Goal: Task Accomplishment & Management: Use online tool/utility

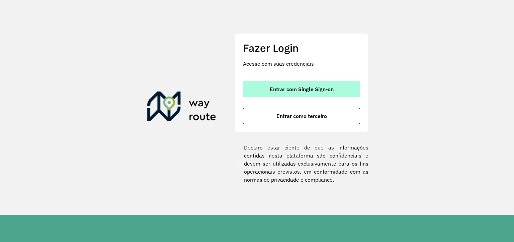
click at [331, 89] on font "Entrar com Single Sign-on" at bounding box center [302, 89] width 64 height 7
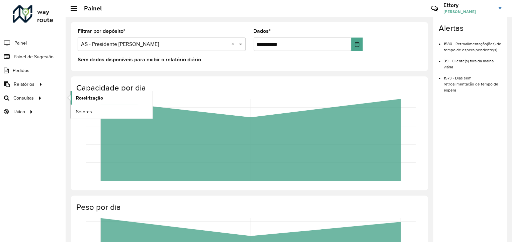
click at [81, 96] on span "Roteirização" at bounding box center [89, 97] width 27 height 7
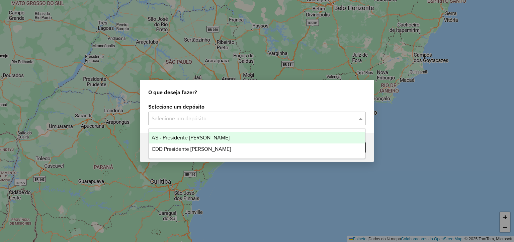
click at [187, 122] on div "Selecione um depósito" at bounding box center [257, 117] width 218 height 13
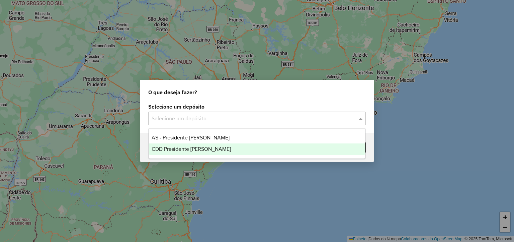
click at [189, 146] on span "CDD Presidente Prudente" at bounding box center [191, 149] width 79 height 6
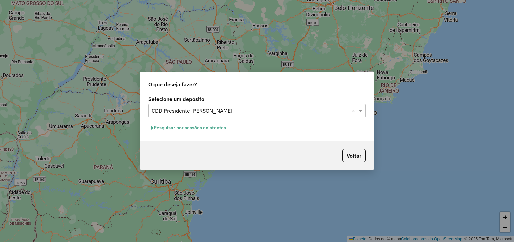
click at [212, 128] on font "Pesquisar por sessões existentes" at bounding box center [190, 127] width 72 height 6
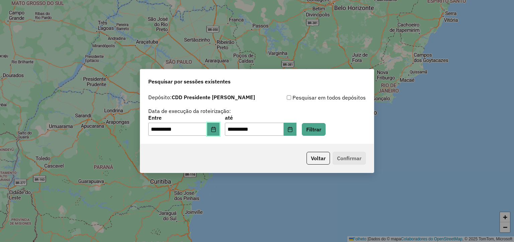
click at [216, 130] on icon "Escolha a data" at bounding box center [213, 128] width 5 height 5
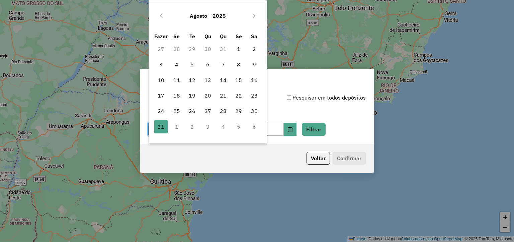
click at [176, 127] on td "1" at bounding box center [176, 126] width 15 height 15
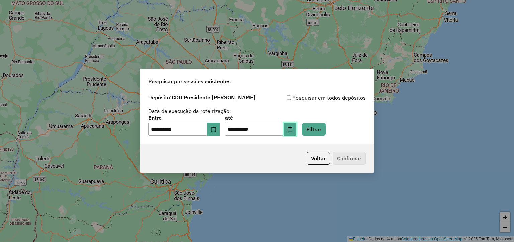
click at [293, 131] on button "Escolha a data" at bounding box center [290, 128] width 13 height 13
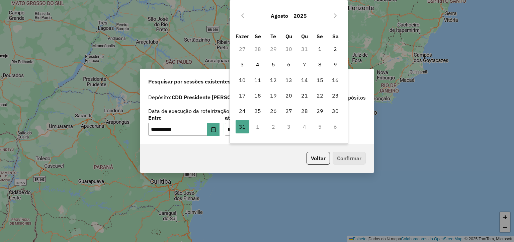
click at [259, 149] on div "Voltar Confirmar" at bounding box center [257, 158] width 234 height 29
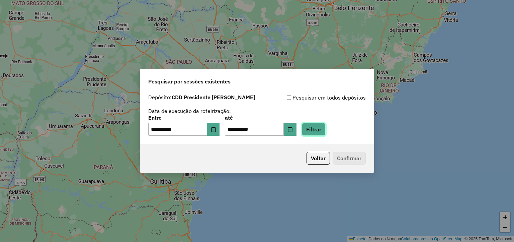
click at [324, 133] on button "Filtrar" at bounding box center [314, 129] width 24 height 13
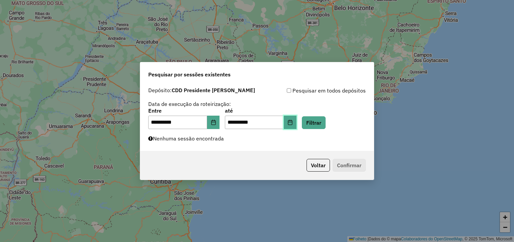
click at [293, 123] on icon "Escolha a data" at bounding box center [289, 121] width 5 height 5
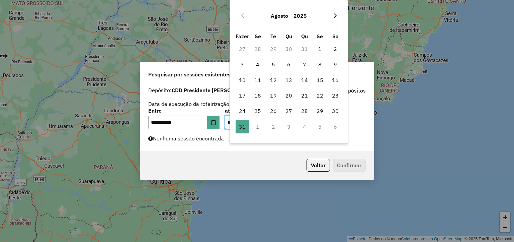
click at [337, 14] on icon "Próximo mês" at bounding box center [335, 15] width 5 height 5
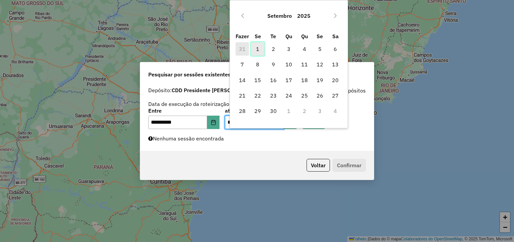
click at [259, 51] on font "1" at bounding box center [257, 49] width 3 height 8
type input "**********"
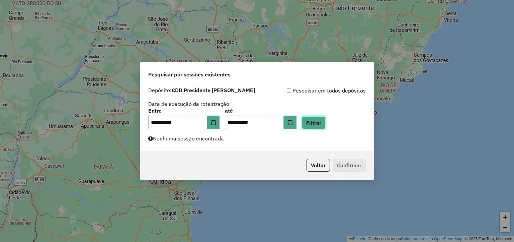
click at [315, 121] on button "Filtrar" at bounding box center [314, 122] width 24 height 13
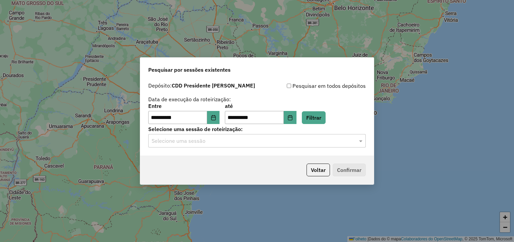
click at [269, 142] on input "text" at bounding box center [250, 141] width 197 height 8
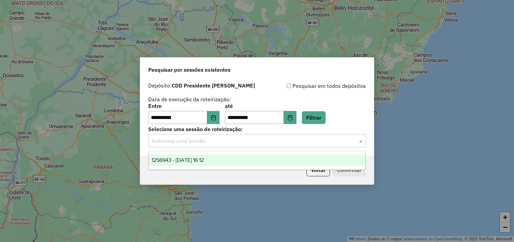
click at [263, 156] on div "1256943 - 01/09/2025 16:12" at bounding box center [257, 159] width 217 height 11
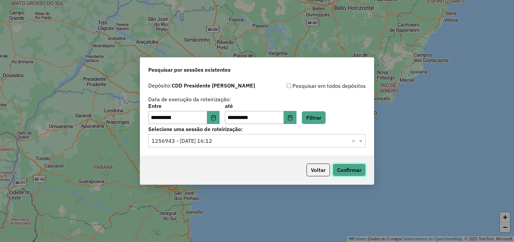
click at [355, 168] on button "Confirmar" at bounding box center [349, 169] width 33 height 13
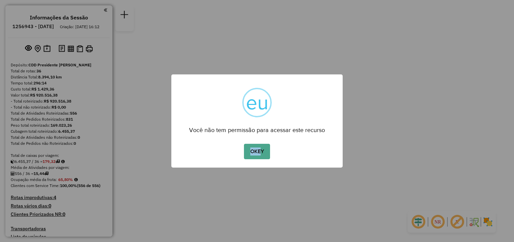
drag, startPoint x: 179, startPoint y: 168, endPoint x: 263, endPoint y: 161, distance: 84.0
click at [263, 161] on div "× eu Você não tem permissão para acessar este recurso OKEY No Cancel" at bounding box center [257, 121] width 514 height 242
click at [263, 161] on div "× eu Você não tem permissão para acessar este recurso OKEY No Cancel" at bounding box center [256, 120] width 171 height 93
click at [261, 154] on button "OKEY" at bounding box center [257, 151] width 26 height 15
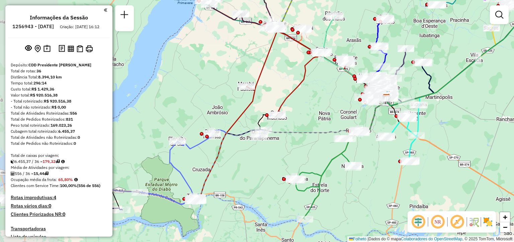
drag, startPoint x: 178, startPoint y: 193, endPoint x: 314, endPoint y: 170, distance: 137.5
click at [314, 170] on icon at bounding box center [325, 175] width 63 height 87
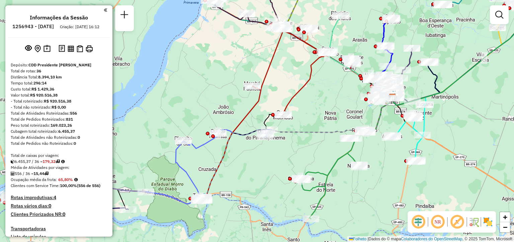
click at [213, 216] on div "Janela de atendimento Grade de atendimento Capacidade Transportadoras Veículos …" at bounding box center [257, 121] width 514 height 242
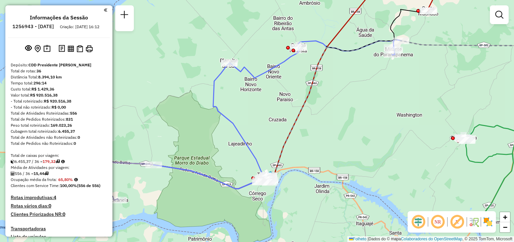
drag, startPoint x: 184, startPoint y: 221, endPoint x: 261, endPoint y: 219, distance: 76.7
click at [261, 219] on div "Janela de atendimento Grade de atendimento Capacidade Transportadoras Veículos …" at bounding box center [257, 121] width 514 height 242
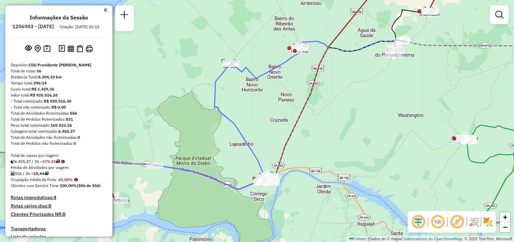
click at [160, 181] on div "Janela de atendimento Grade de atendimento Capacidade Transportadoras Veículos …" at bounding box center [257, 121] width 514 height 242
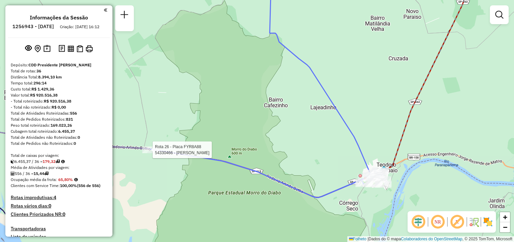
select select "**********"
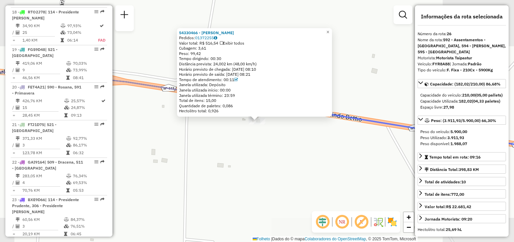
scroll to position [1203, 0]
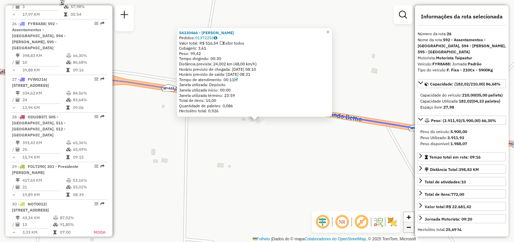
click at [412, 229] on link "−" at bounding box center [409, 227] width 10 height 10
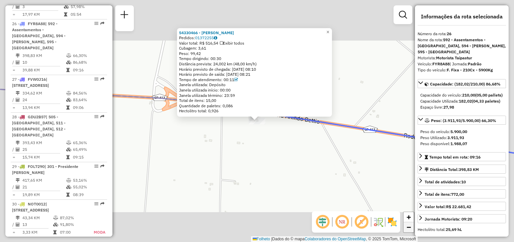
click at [412, 229] on link "−" at bounding box center [409, 227] width 10 height 10
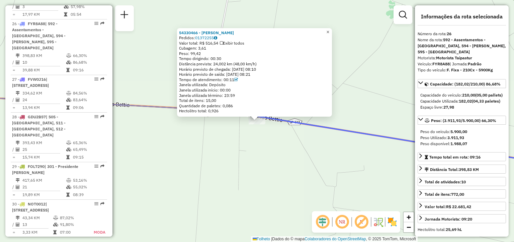
click at [329, 31] on span "×" at bounding box center [327, 32] width 3 height 6
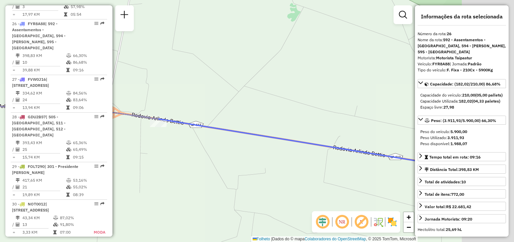
drag, startPoint x: 386, startPoint y: 157, endPoint x: 219, endPoint y: 154, distance: 166.7
click at [219, 154] on div "Janela de atendimento Grade de atendimento Capacidade Transportadoras Veículos …" at bounding box center [257, 121] width 514 height 242
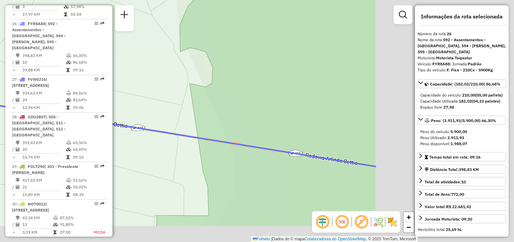
drag, startPoint x: 335, startPoint y: 191, endPoint x: 139, endPoint y: 170, distance: 197.6
click at [139, 170] on div "Janela de atendimento Grade de atendimento Capacidade Transportadoras Veículos …" at bounding box center [257, 121] width 514 height 242
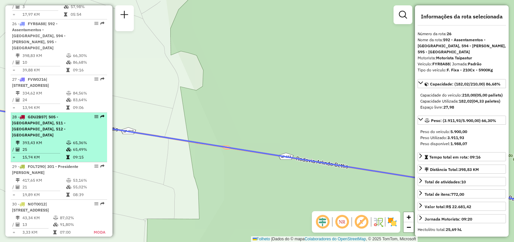
drag, startPoint x: 254, startPoint y: 176, endPoint x: 87, endPoint y: 117, distance: 177.4
click at [87, 117] on hb-router-mapa "Informações da Sessão 1256943 - [DATE] Criação: [DATE] 16:12 Depósito: CDD Pres…" at bounding box center [257, 121] width 514 height 242
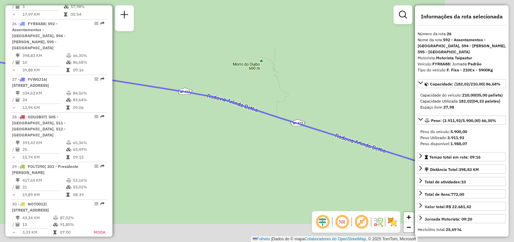
drag, startPoint x: 267, startPoint y: 162, endPoint x: 118, endPoint y: 123, distance: 153.9
click at [118, 123] on div "Janela de atendimento Grade de atendimento Capacidade Transportadoras Veículos …" at bounding box center [257, 121] width 514 height 242
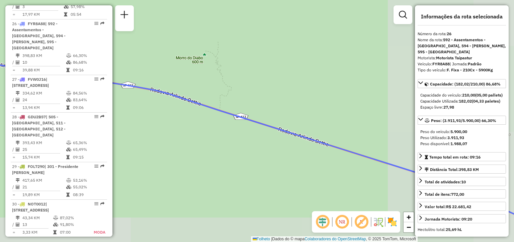
drag, startPoint x: 324, startPoint y: 174, endPoint x: 172, endPoint y: 135, distance: 156.5
click at [172, 135] on div "Janela de atendimento Grade de atendimento Capacidade Transportadoras Veículos …" at bounding box center [257, 121] width 514 height 242
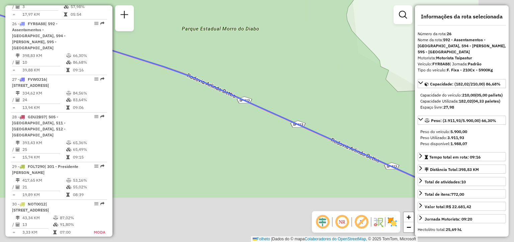
drag, startPoint x: 350, startPoint y: 194, endPoint x: 193, endPoint y: 110, distance: 178.3
click at [193, 110] on div "Janela de atendimento Grade de atendimento Capacidade Transportadoras Veículos …" at bounding box center [257, 121] width 514 height 242
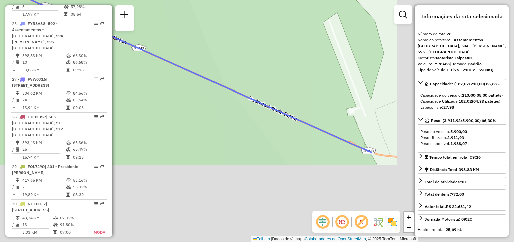
drag, startPoint x: 357, startPoint y: 172, endPoint x: 159, endPoint y: 70, distance: 222.8
click at [159, 70] on div "Janela de atendimento Grade de atendimento Capacidade Transportadoras Veículos …" at bounding box center [257, 121] width 514 height 242
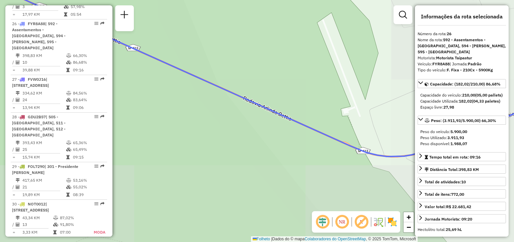
drag, startPoint x: 320, startPoint y: 141, endPoint x: 129, endPoint y: 204, distance: 201.2
click at [129, 204] on div "Janela de atendimento Grade de atendimento Capacidade Transportadoras Veículos …" at bounding box center [257, 121] width 514 height 242
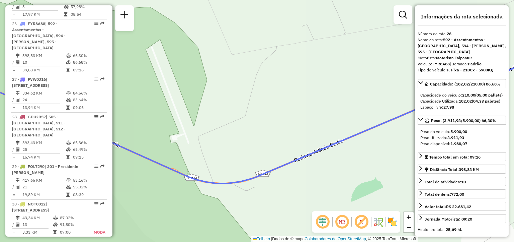
drag, startPoint x: 335, startPoint y: 206, endPoint x: 368, endPoint y: 158, distance: 58.9
click at [368, 158] on div "Janela de atendimento Grade de atendimento Capacidade Transportadoras Veículos …" at bounding box center [257, 121] width 514 height 242
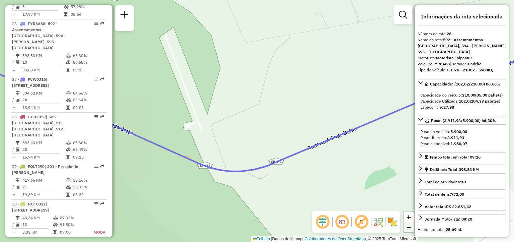
click at [407, 227] on span "−" at bounding box center [409, 227] width 4 height 8
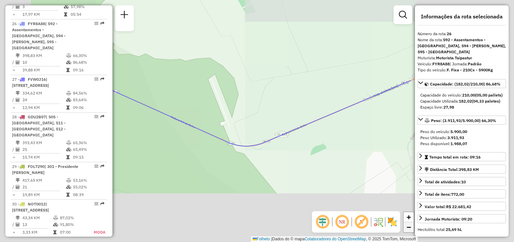
click at [407, 227] on span "−" at bounding box center [409, 227] width 4 height 8
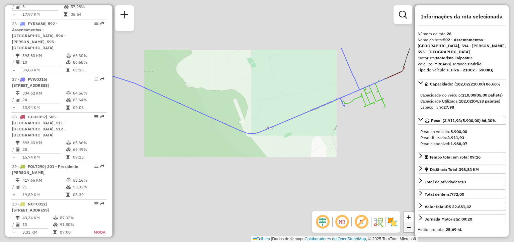
click at [407, 227] on span "−" at bounding box center [409, 227] width 4 height 8
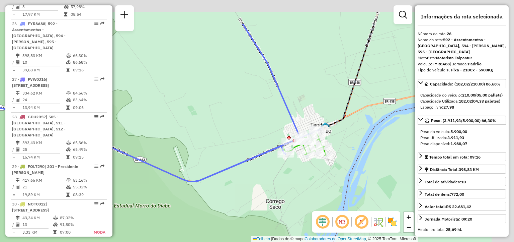
drag, startPoint x: 380, startPoint y: 120, endPoint x: 320, endPoint y: 168, distance: 77.2
click at [320, 168] on div "Janela de atendimento Grade de atendimento Capacidade Transportadoras Veículos …" at bounding box center [257, 121] width 514 height 242
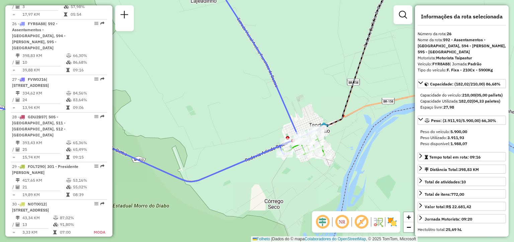
click at [280, 165] on div "Janela de atendimento Grade de atendimento Capacidade Transportadoras Veículos …" at bounding box center [257, 121] width 514 height 242
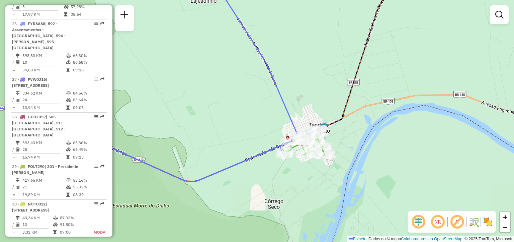
click at [280, 165] on div "Janela de atendimento Grade de atendimento Capacidade Transportadoras Veículos …" at bounding box center [257, 121] width 514 height 242
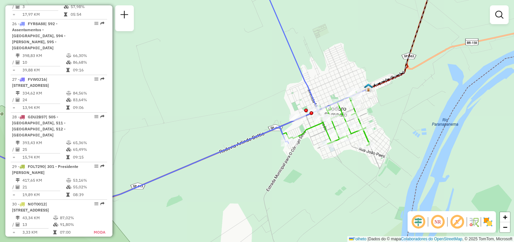
click at [290, 162] on div "Janela de atendimento Grade de atendimento Capacidade Transportadoras Veículos …" at bounding box center [257, 121] width 514 height 242
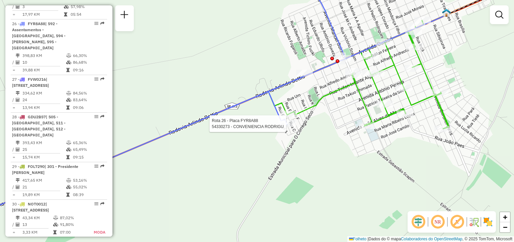
select select "**********"
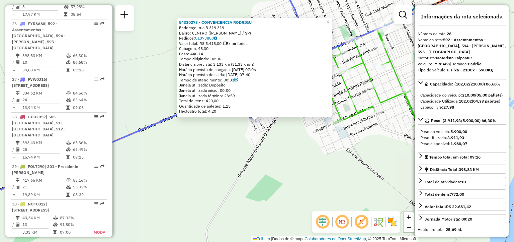
click at [329, 19] on span "×" at bounding box center [327, 22] width 3 height 6
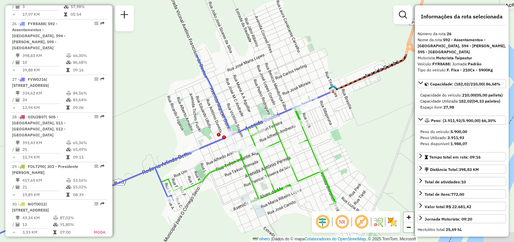
drag, startPoint x: 304, startPoint y: 134, endPoint x: 275, endPoint y: 179, distance: 53.0
click at [275, 179] on div "Janela de atendimento Grade de atendimento Capacidade Transportadoras Veículos …" at bounding box center [257, 121] width 514 height 242
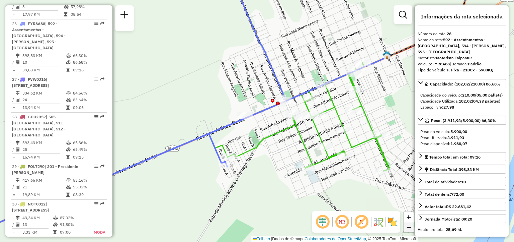
click at [408, 228] on span "−" at bounding box center [409, 227] width 4 height 8
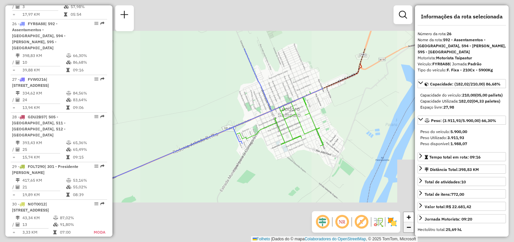
click at [408, 228] on span "−" at bounding box center [409, 227] width 4 height 8
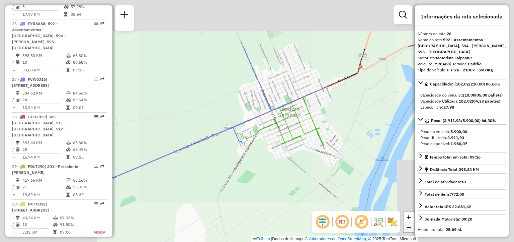
click at [408, 228] on span "−" at bounding box center [409, 227] width 4 height 8
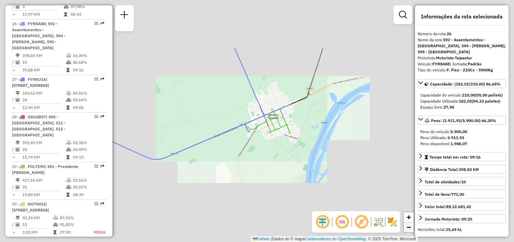
click at [408, 228] on span "−" at bounding box center [409, 227] width 4 height 8
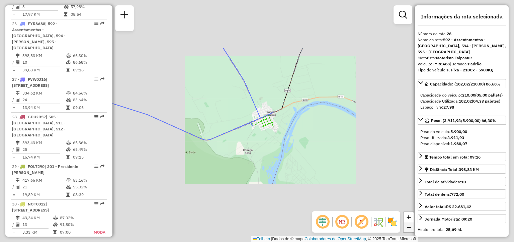
click at [408, 228] on span "−" at bounding box center [409, 227] width 4 height 8
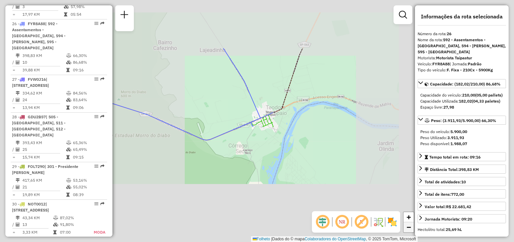
click at [408, 228] on span "−" at bounding box center [409, 227] width 4 height 8
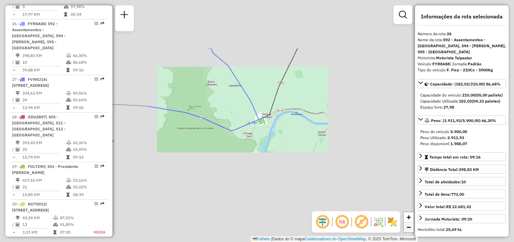
click at [408, 228] on span "−" at bounding box center [409, 227] width 4 height 8
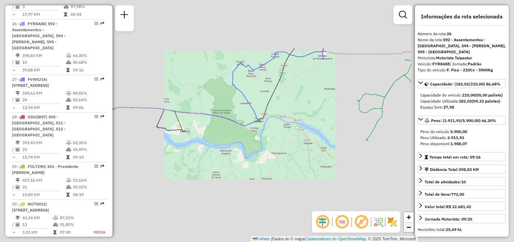
click at [408, 228] on span "−" at bounding box center [409, 227] width 4 height 8
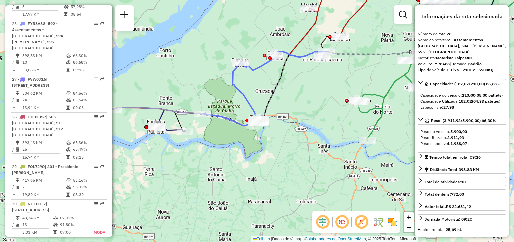
click at [242, 85] on div "Janela de atendimento Grade de atendimento Capacidade Transportadoras Veículos …" at bounding box center [257, 121] width 514 height 242
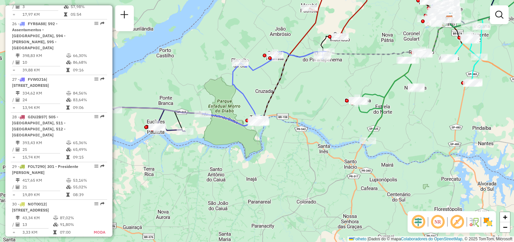
click at [242, 85] on div "Janela de atendimento Grade de atendimento Capacidade Transportadoras Veículos …" at bounding box center [257, 121] width 514 height 242
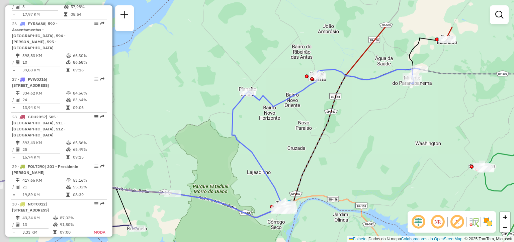
drag, startPoint x: 245, startPoint y: 67, endPoint x: 255, endPoint y: 122, distance: 55.7
click at [255, 122] on div "Janela de atendimento Grade de atendimento Capacidade Transportadoras Veículos …" at bounding box center [257, 121] width 514 height 242
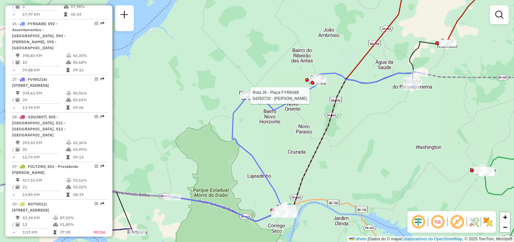
select select "**********"
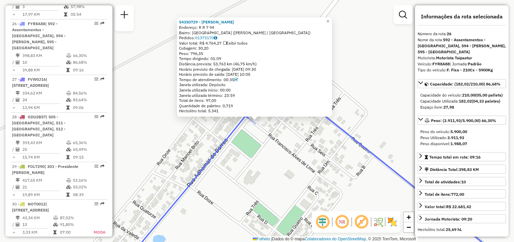
click at [291, 128] on div "54350729 - [PERSON_NAME] UL Endereço: R R 7 94 Bairro: [GEOGRAPHIC_DATA] ([PERS…" at bounding box center [257, 121] width 514 height 242
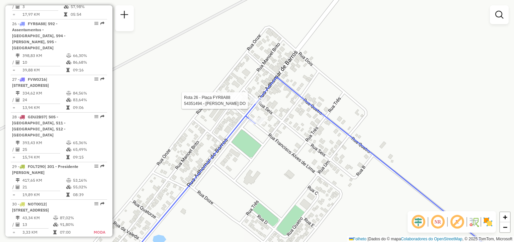
select select "**********"
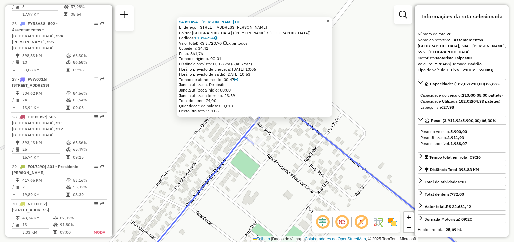
click at [329, 18] on span "×" at bounding box center [327, 21] width 3 height 6
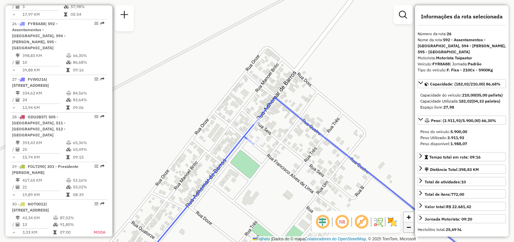
click at [407, 229] on span "−" at bounding box center [409, 227] width 4 height 8
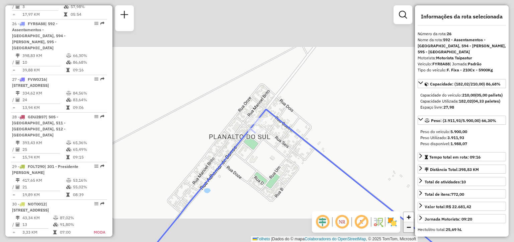
click at [407, 229] on span "−" at bounding box center [409, 227] width 4 height 8
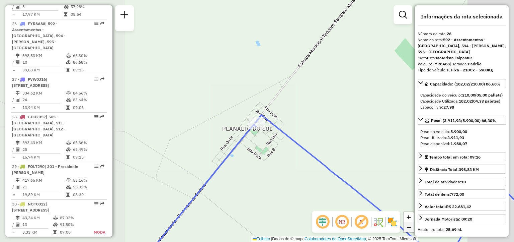
click at [407, 229] on span "−" at bounding box center [409, 227] width 4 height 8
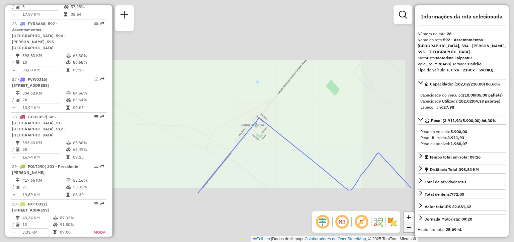
click at [407, 229] on span "−" at bounding box center [409, 227] width 4 height 8
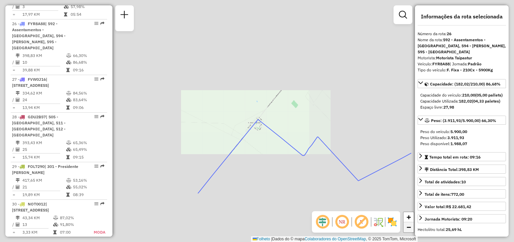
click at [407, 229] on span "−" at bounding box center [409, 227] width 4 height 8
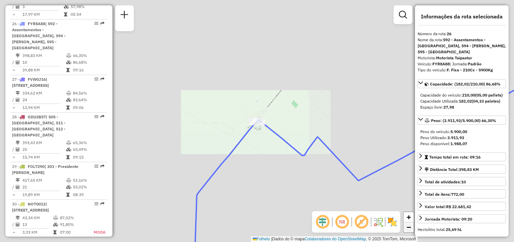
click at [407, 229] on span "−" at bounding box center [409, 227] width 4 height 8
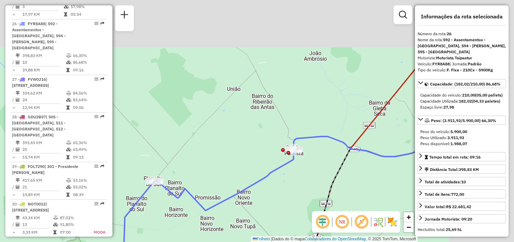
drag, startPoint x: 390, startPoint y: 160, endPoint x: 284, endPoint y: 222, distance: 122.8
click at [284, 222] on div "Janela de atendimento Grade de atendimento Capacidade Transportadoras Veículos …" at bounding box center [257, 121] width 514 height 242
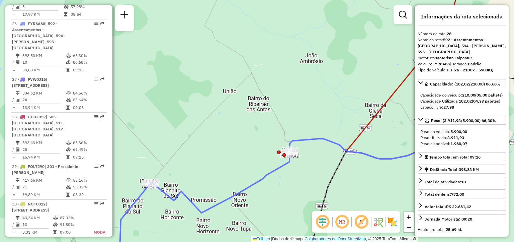
click at [311, 162] on div "Janela de atendimento Grade de atendimento Capacidade Transportadoras Veículos …" at bounding box center [257, 121] width 514 height 242
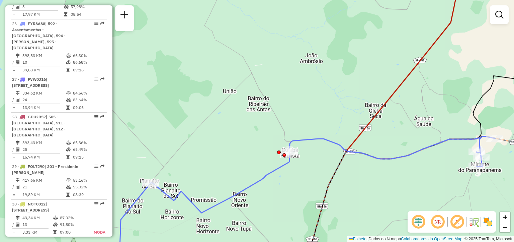
click at [311, 162] on div "Janela de atendimento Grade de atendimento Capacidade Transportadoras Veículos …" at bounding box center [257, 121] width 514 height 242
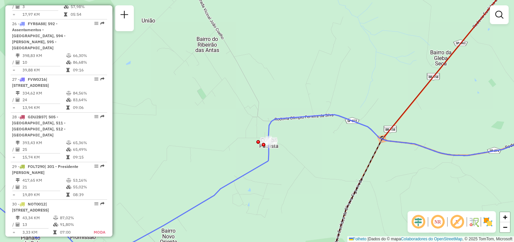
click at [304, 142] on div "Janela de atendimento Grade de atendimento Capacidade Transportadoras Veículos …" at bounding box center [257, 121] width 514 height 242
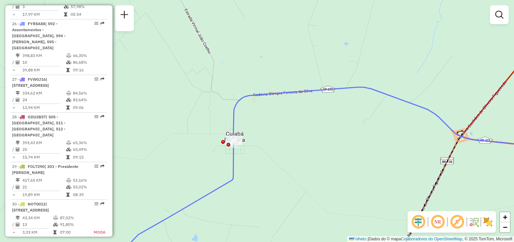
click at [188, 129] on div "Janela de atendimento Grade de atendimento Capacidade Transportadoras Veículos …" at bounding box center [257, 121] width 514 height 242
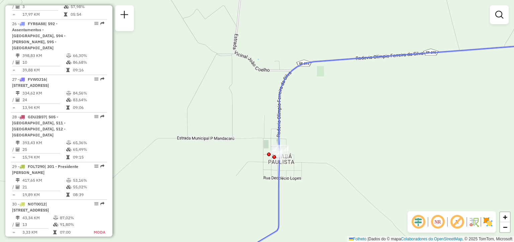
click at [226, 156] on div "Janela de atendimento Grade de atendimento Capacidade Transportadoras Veículos …" at bounding box center [257, 121] width 514 height 242
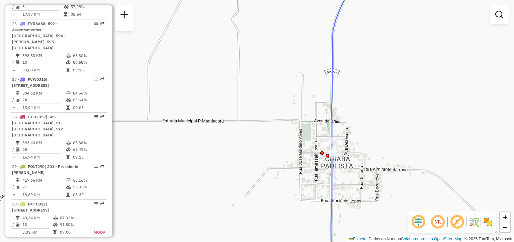
click at [293, 168] on div "Janela de atendimento Grade de atendimento Capacidade Transportadoras Veículos …" at bounding box center [257, 121] width 514 height 242
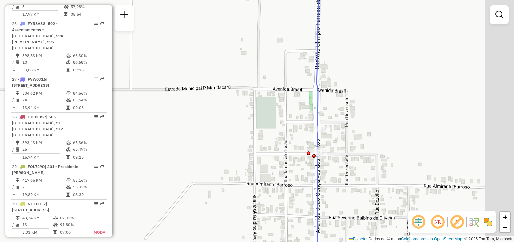
drag, startPoint x: 317, startPoint y: 157, endPoint x: 264, endPoint y: 173, distance: 55.3
click at [264, 173] on div "Janela de atendimento Grade de atendimento Capacidade Transportadoras Veículos …" at bounding box center [257, 121] width 514 height 242
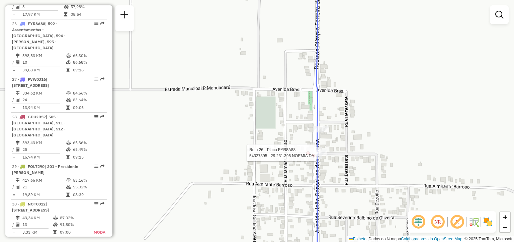
click at [313, 154] on div at bounding box center [314, 156] width 4 height 4
select select "**********"
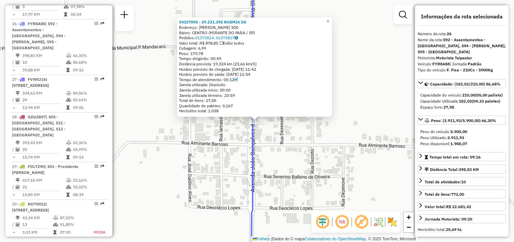
click at [327, 144] on div "54327895 - 29.231.395 NOEMIA DA Endereço: [PERSON_NAME] 500 Bairro: [GEOGRAPHIC…" at bounding box center [257, 121] width 514 height 242
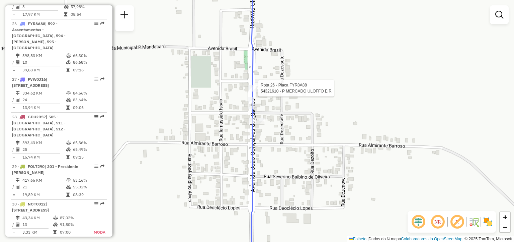
select select "**********"
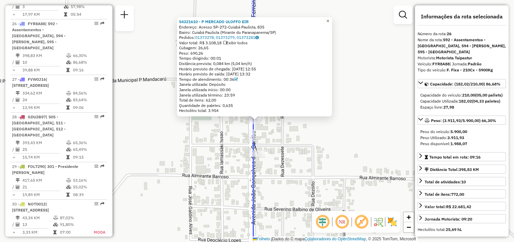
click at [329, 20] on span "×" at bounding box center [327, 21] width 3 height 6
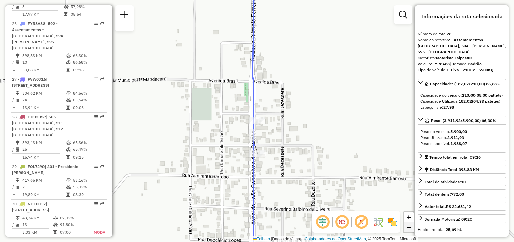
click at [410, 232] on link "−" at bounding box center [409, 227] width 10 height 10
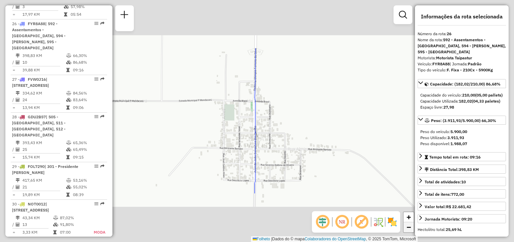
click at [410, 232] on link "−" at bounding box center [409, 227] width 10 height 10
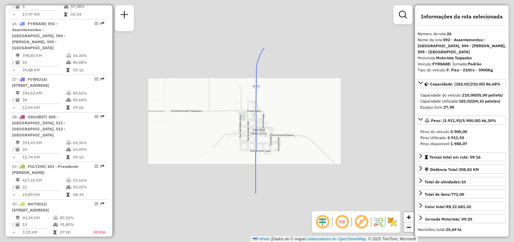
click at [410, 232] on link "−" at bounding box center [409, 227] width 10 height 10
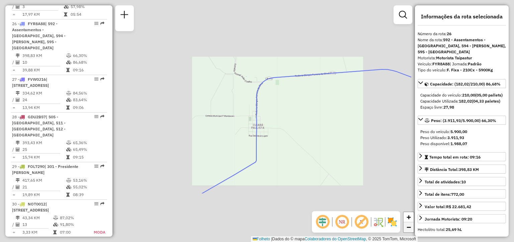
click at [410, 232] on link "−" at bounding box center [409, 227] width 10 height 10
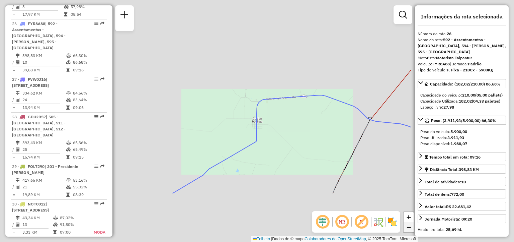
click at [410, 232] on link "−" at bounding box center [409, 227] width 10 height 10
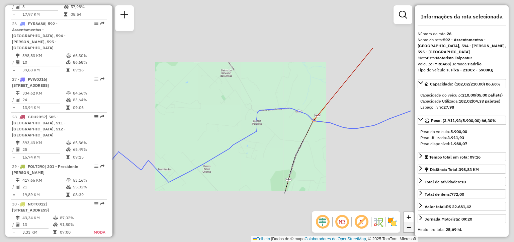
click at [410, 232] on link "−" at bounding box center [409, 227] width 10 height 10
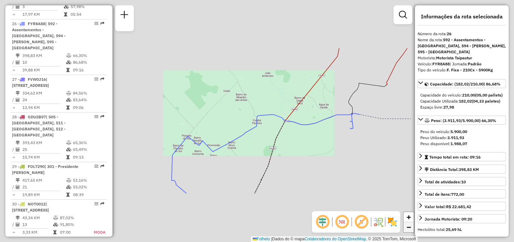
click at [410, 232] on link "−" at bounding box center [409, 227] width 10 height 10
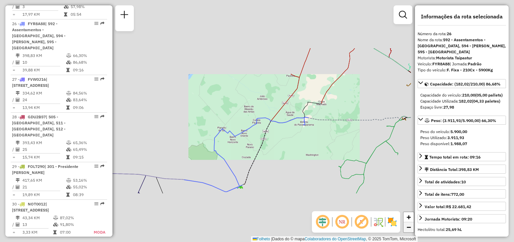
click at [410, 232] on link "−" at bounding box center [409, 227] width 10 height 10
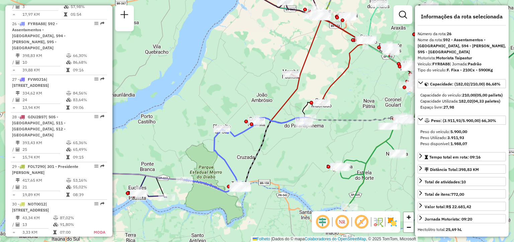
click at [321, 126] on div "Janela de atendimento Grade de atendimento Capacidade Transportadoras Veículos …" at bounding box center [257, 121] width 514 height 242
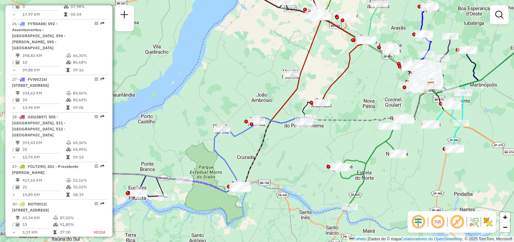
click at [321, 126] on div "Janela de atendimento Grade de atendimento Capacidade Transportadoras Veículos …" at bounding box center [257, 121] width 514 height 242
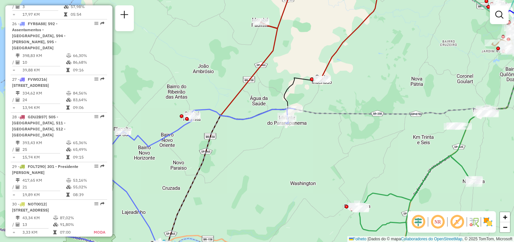
click at [306, 120] on div "Janela de atendimento Grade de atendimento Capacidade Transportadoras Veículos …" at bounding box center [257, 121] width 514 height 242
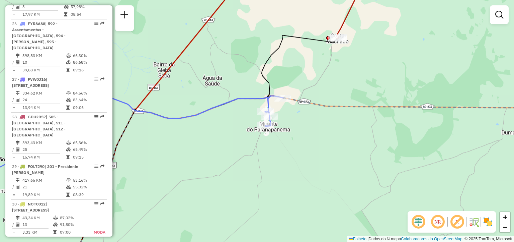
click at [306, 120] on div "Janela de atendimento Grade de atendimento Capacidade Transportadoras Veículos …" at bounding box center [257, 121] width 514 height 242
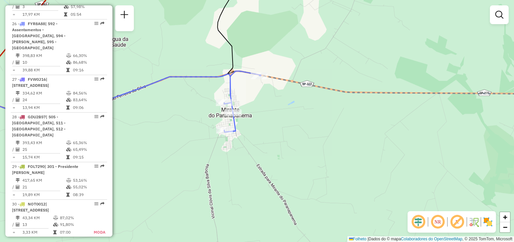
click at [508, 232] on div "+ −" at bounding box center [504, 221] width 11 height 21
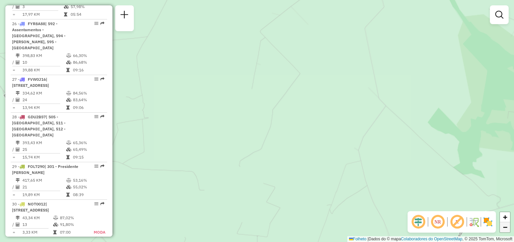
drag, startPoint x: 508, startPoint y: 232, endPoint x: 506, endPoint y: 228, distance: 4.4
click at [506, 228] on div "+ −" at bounding box center [504, 221] width 11 height 21
click at [506, 228] on span "−" at bounding box center [505, 227] width 4 height 8
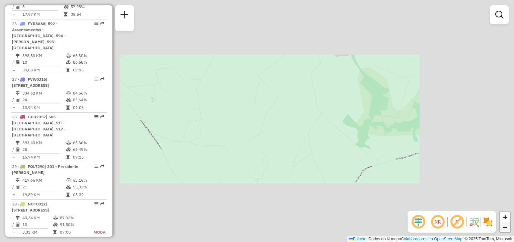
click at [506, 228] on span "−" at bounding box center [505, 227] width 4 height 8
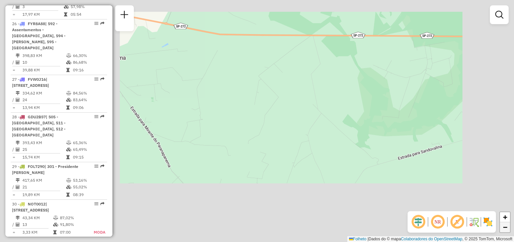
click at [506, 228] on span "−" at bounding box center [505, 227] width 4 height 8
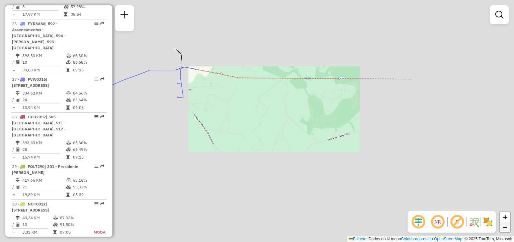
click at [506, 228] on span "−" at bounding box center [505, 227] width 4 height 8
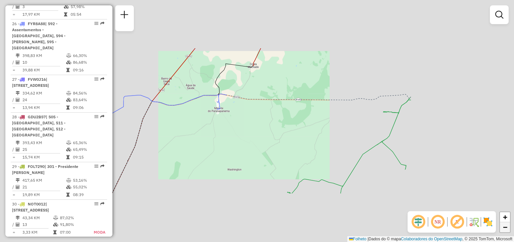
click at [506, 228] on span "−" at bounding box center [505, 227] width 4 height 8
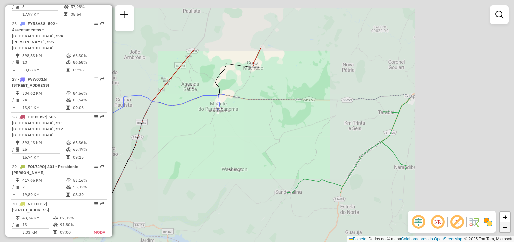
click at [506, 228] on span "−" at bounding box center [505, 227] width 4 height 8
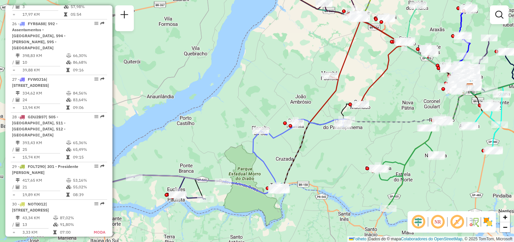
drag, startPoint x: 197, startPoint y: 204, endPoint x: 302, endPoint y: 215, distance: 106.0
click at [302, 215] on div "Janela de atendimento Grade de atendimento Capacidade Transportadoras Veículos …" at bounding box center [257, 121] width 514 height 242
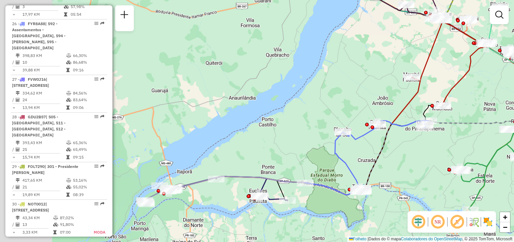
drag, startPoint x: 208, startPoint y: 221, endPoint x: 292, endPoint y: 222, distance: 83.3
click at [292, 222] on div "Janela de atendimento Grade de atendimento Capacidade Transportadoras Veículos …" at bounding box center [257, 121] width 514 height 242
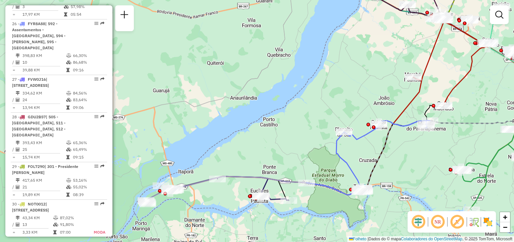
click at [202, 196] on div "Janela de atendimento Grade de atendimento Capacidade Transportadoras Veículos …" at bounding box center [257, 121] width 514 height 242
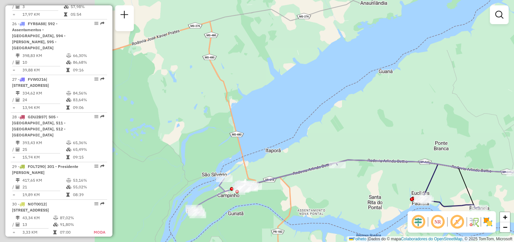
drag, startPoint x: 172, startPoint y: 193, endPoint x: 280, endPoint y: 197, distance: 108.2
click at [280, 197] on div "Janela de atendimento Grade de atendimento Capacidade Transportadoras Veículos …" at bounding box center [257, 121] width 514 height 242
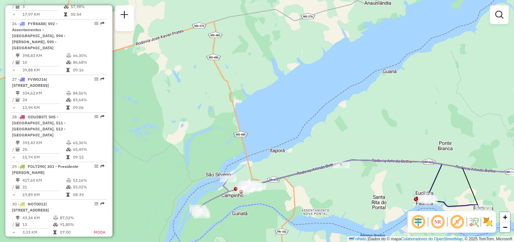
click at [277, 197] on div "Janela de atendimento Grade de atendimento Capacidade Transportadoras Veículos …" at bounding box center [257, 121] width 514 height 242
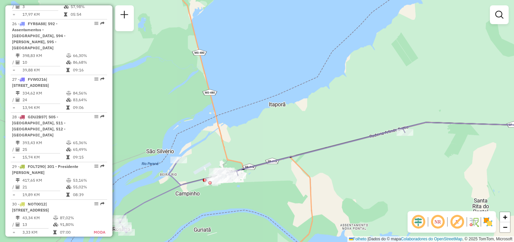
click at [250, 194] on div "Janela de atendimento Grade de atendimento Capacidade Transportadoras Veículos …" at bounding box center [257, 121] width 514 height 242
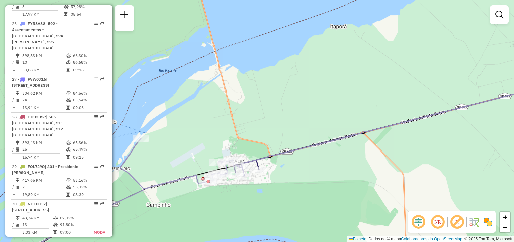
drag, startPoint x: 221, startPoint y: 186, endPoint x: 269, endPoint y: 208, distance: 52.7
click at [269, 208] on div "Janela de atendimento Grade de atendimento Capacidade Transportadoras Veículos …" at bounding box center [257, 121] width 514 height 242
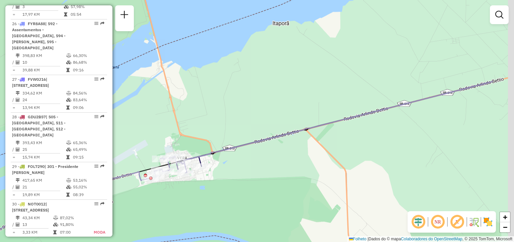
drag, startPoint x: 474, startPoint y: 177, endPoint x: 344, endPoint y: 169, distance: 130.4
click at [344, 169] on div "Janela de atendimento Grade de atendimento Capacidade Transportadoras Veículos …" at bounding box center [257, 121] width 514 height 242
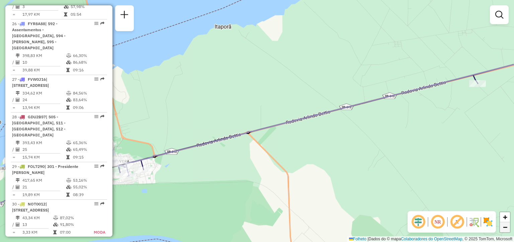
click at [509, 228] on link "−" at bounding box center [505, 227] width 10 height 10
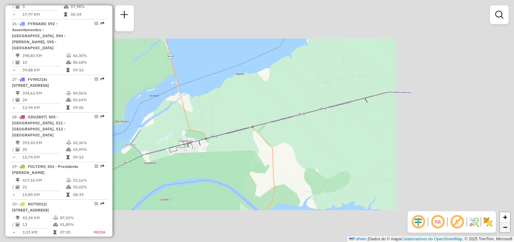
click at [509, 228] on link "−" at bounding box center [505, 227] width 10 height 10
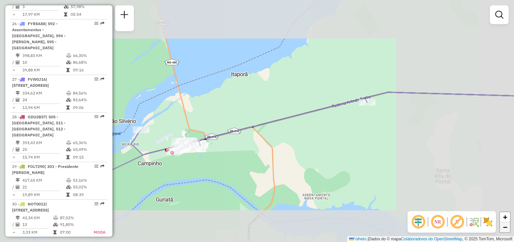
click at [509, 228] on link "−" at bounding box center [505, 227] width 10 height 10
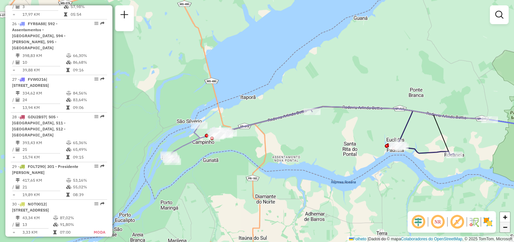
click at [509, 228] on link "−" at bounding box center [505, 227] width 10 height 10
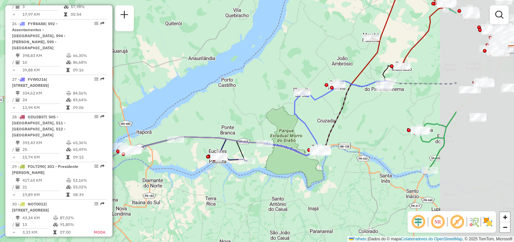
drag, startPoint x: 417, startPoint y: 157, endPoint x: 308, endPoint y: 180, distance: 111.2
click at [308, 180] on div "Janela de atendimento Grade de atendimento Capacidade Transportadoras Veículos …" at bounding box center [257, 121] width 514 height 242
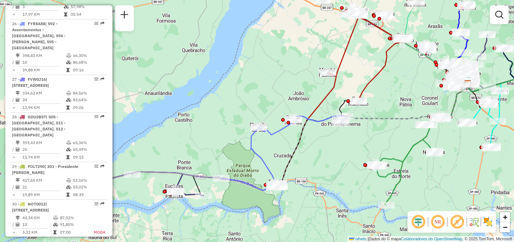
drag, startPoint x: 396, startPoint y: 144, endPoint x: 352, endPoint y: 179, distance: 55.7
click at [352, 179] on div "Janela de atendimento Grade de atendimento Capacidade Transportadoras Veículos …" at bounding box center [257, 121] width 514 height 242
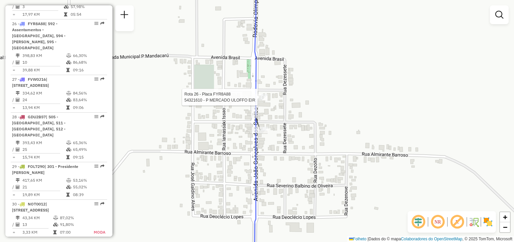
select select "**********"
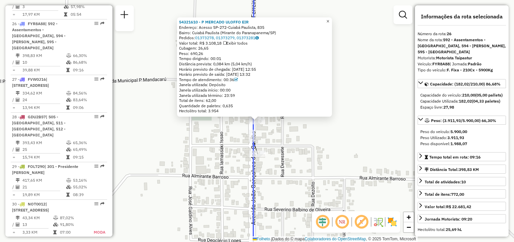
click at [329, 20] on span "×" at bounding box center [327, 21] width 3 height 6
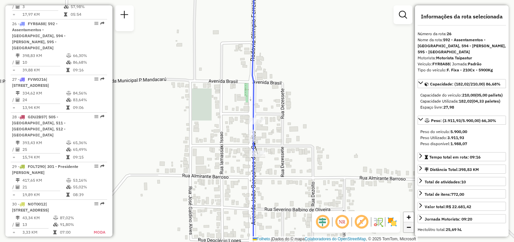
click at [412, 226] on div "+ −" at bounding box center [408, 221] width 11 height 21
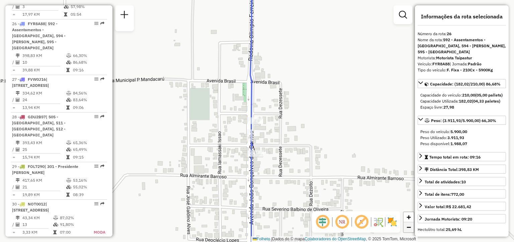
click at [412, 226] on link "−" at bounding box center [409, 227] width 10 height 10
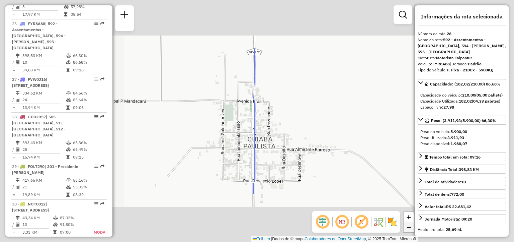
click at [412, 226] on link "−" at bounding box center [409, 227] width 10 height 10
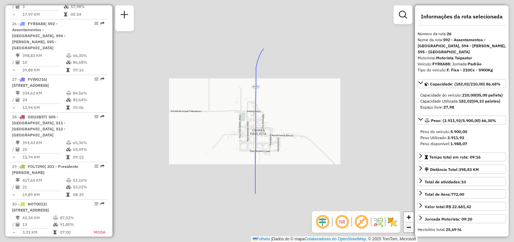
click at [412, 226] on link "−" at bounding box center [409, 227] width 10 height 10
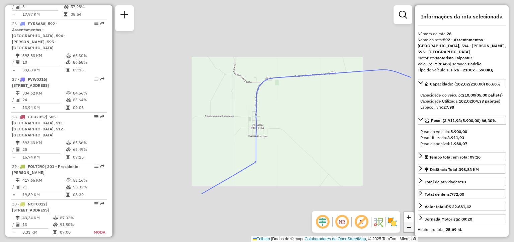
click at [412, 226] on link "−" at bounding box center [409, 227] width 10 height 10
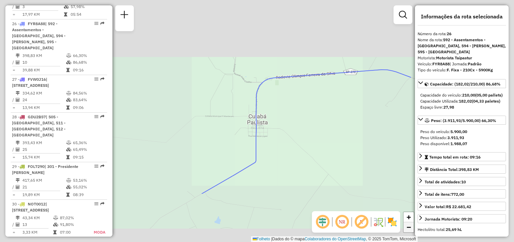
click at [412, 226] on link "−" at bounding box center [409, 227] width 10 height 10
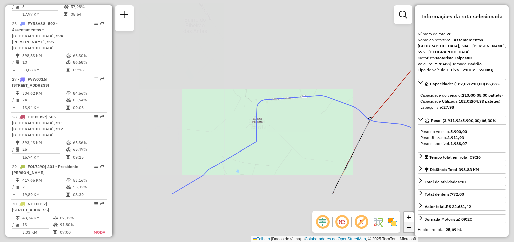
click at [412, 226] on link "−" at bounding box center [409, 227] width 10 height 10
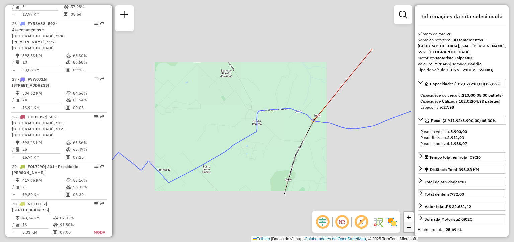
click at [412, 226] on link "−" at bounding box center [409, 227] width 10 height 10
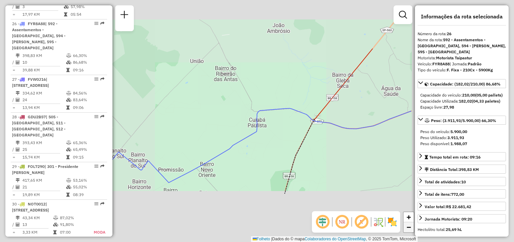
click at [412, 226] on link "−" at bounding box center [409, 227] width 10 height 10
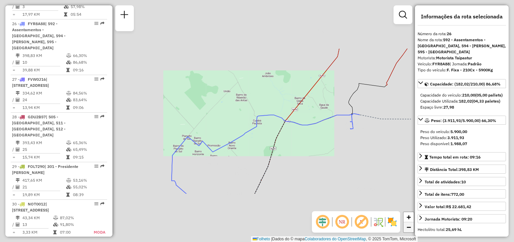
click at [412, 226] on link "−" at bounding box center [409, 227] width 10 height 10
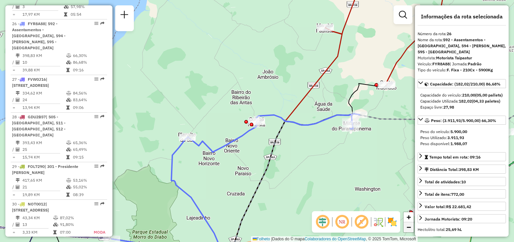
click at [412, 226] on link "−" at bounding box center [409, 227] width 10 height 10
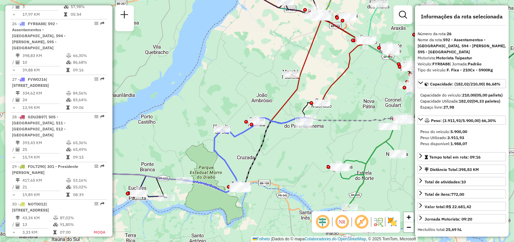
drag, startPoint x: 277, startPoint y: 200, endPoint x: 290, endPoint y: 206, distance: 14.7
click at [290, 206] on div "Janela de atendimento Grade de atendimento Capacidade Transportadoras Veículos …" at bounding box center [257, 121] width 514 height 242
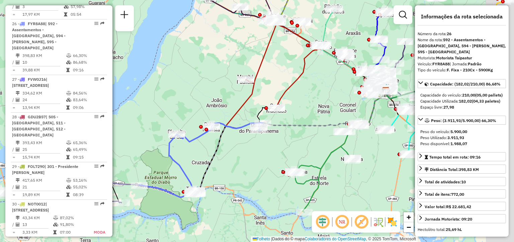
drag, startPoint x: 349, startPoint y: 154, endPoint x: 290, endPoint y: 154, distance: 58.9
click at [290, 154] on div "Janela de atendimento Grade de atendimento Capacidade Transportadoras Veículos …" at bounding box center [257, 121] width 514 height 242
click at [203, 205] on div "Janela de atendimento Grade de atendimento Capacidade Transportadoras Veículos …" at bounding box center [257, 121] width 514 height 242
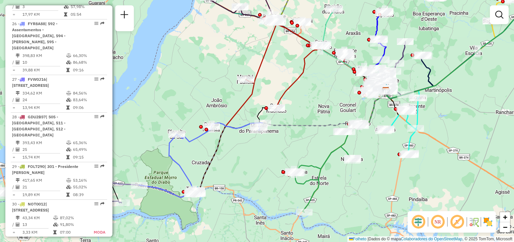
click at [203, 205] on div "Janela de atendimento Grade de atendimento Capacidade Transportadoras Veículos …" at bounding box center [257, 121] width 514 height 242
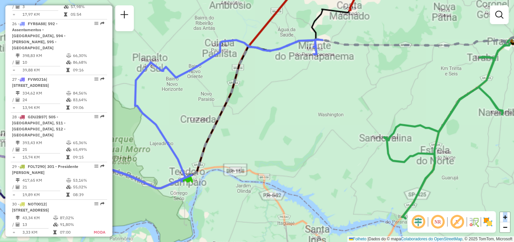
click at [203, 205] on div "Janela de atendimento Grade de atendimento Capacidade Transportadoras Veículos …" at bounding box center [257, 121] width 514 height 242
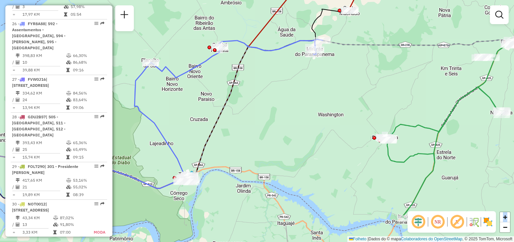
click at [203, 205] on div "Janela de atendimento Grade de atendimento Capacidade Transportadoras Veículos …" at bounding box center [257, 121] width 514 height 242
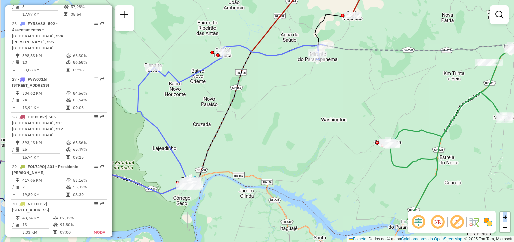
drag, startPoint x: 162, startPoint y: 194, endPoint x: 165, endPoint y: 199, distance: 6.1
click at [165, 199] on div "Janela de atendimento Grade de atendimento Capacidade Transportadoras Veículos …" at bounding box center [257, 121] width 514 height 242
click at [165, 178] on div "Janela de atendimento Grade de atendimento Capacidade Transportadoras Veículos …" at bounding box center [257, 121] width 514 height 242
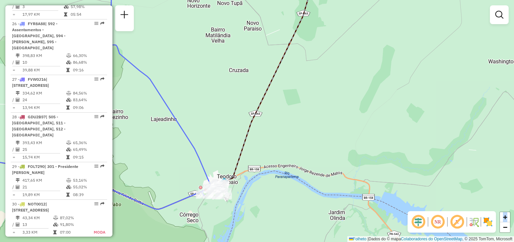
click at [186, 185] on div "Janela de atendimento Grade de atendimento Capacidade Transportadoras Veículos …" at bounding box center [257, 121] width 514 height 242
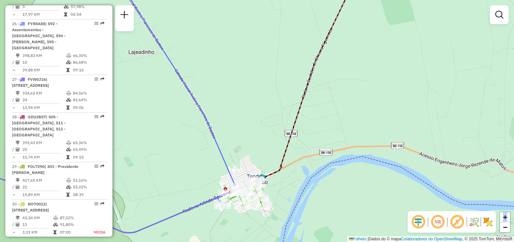
click at [186, 185] on div "Janela de atendimento Grade de atendimento Capacidade Transportadoras Veículos …" at bounding box center [257, 121] width 514 height 242
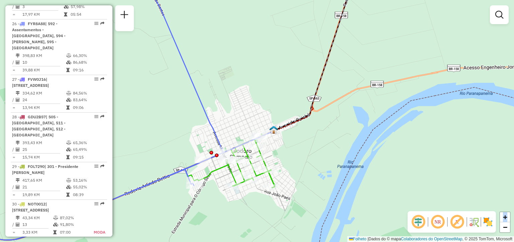
click at [301, 157] on div "Janela de atendimento Grade de atendimento Capacidade Transportadoras Veículos …" at bounding box center [257, 121] width 514 height 242
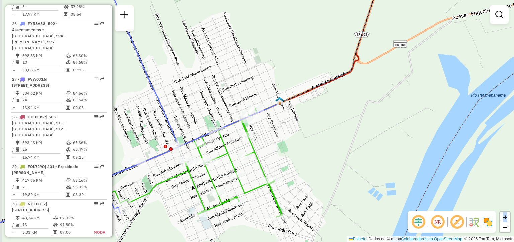
drag, startPoint x: 272, startPoint y: 204, endPoint x: 305, endPoint y: 203, distance: 33.5
click at [305, 203] on div "Janela de atendimento Grade de atendimento Capacidade Transportadoras Veículos …" at bounding box center [257, 121] width 514 height 242
select select "**********"
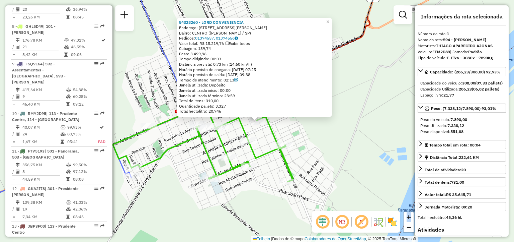
scroll to position [268, 0]
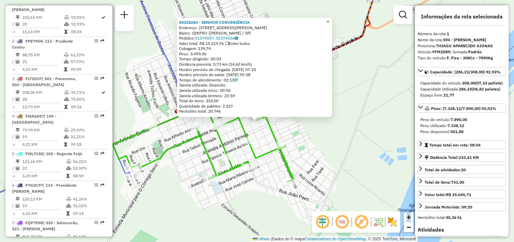
click at [329, 20] on span "×" at bounding box center [327, 22] width 3 height 6
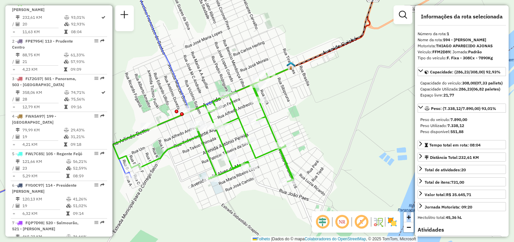
click at [387, 86] on div "Janela de atendimento Grade de atendimento Capacidade Transportadoras Veículos …" at bounding box center [257, 121] width 514 height 242
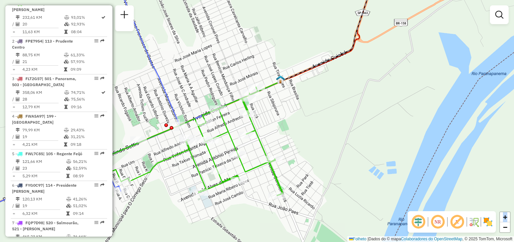
drag, startPoint x: 387, startPoint y: 86, endPoint x: 360, endPoint y: 117, distance: 40.3
click at [360, 117] on div "Janela de atendimento Grade de atendimento Capacidade Transportadoras Veículos …" at bounding box center [257, 121] width 514 height 242
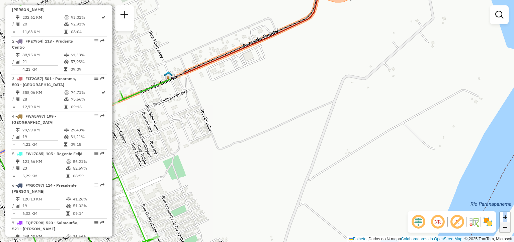
click at [506, 231] on link "−" at bounding box center [505, 227] width 10 height 10
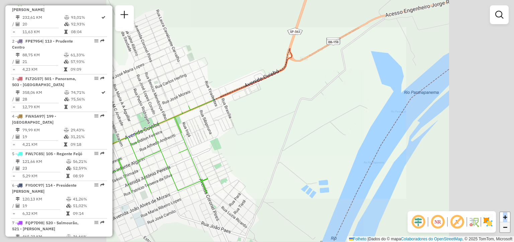
click at [506, 231] on link "−" at bounding box center [505, 227] width 10 height 10
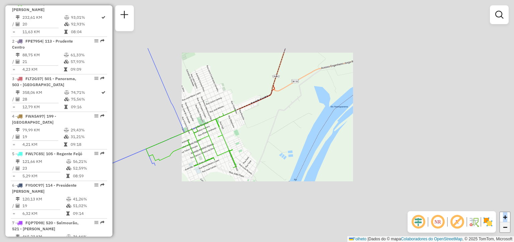
click at [506, 231] on link "−" at bounding box center [505, 227] width 10 height 10
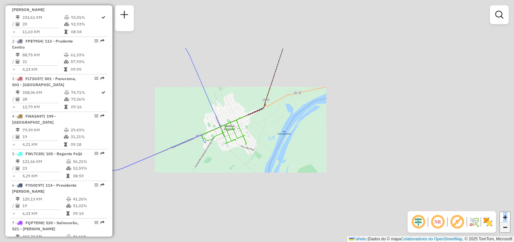
click at [506, 231] on link "−" at bounding box center [505, 227] width 10 height 10
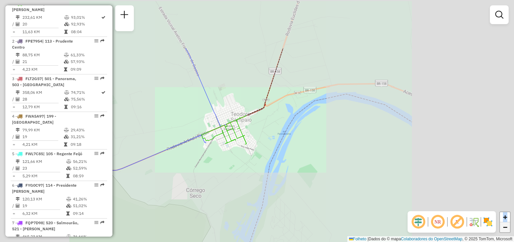
click at [506, 231] on link "−" at bounding box center [505, 227] width 10 height 10
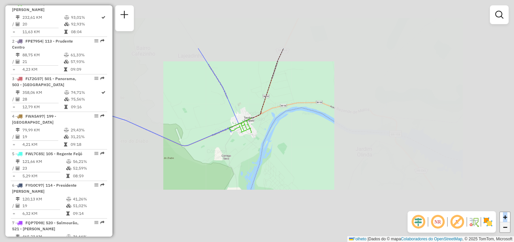
click at [506, 231] on link "−" at bounding box center [505, 227] width 10 height 10
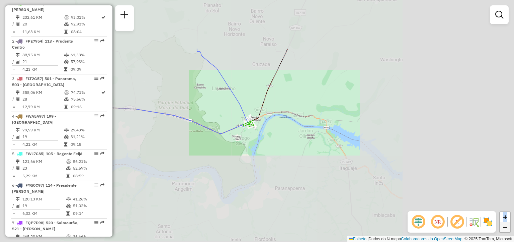
click at [506, 231] on link "−" at bounding box center [505, 227] width 10 height 10
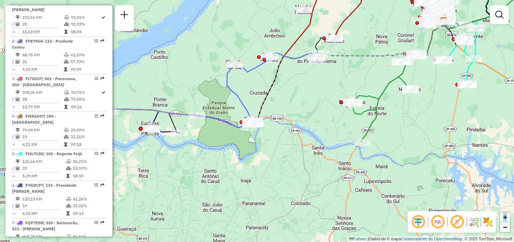
click at [506, 231] on link "−" at bounding box center [505, 227] width 10 height 10
